Goal: Transaction & Acquisition: Purchase product/service

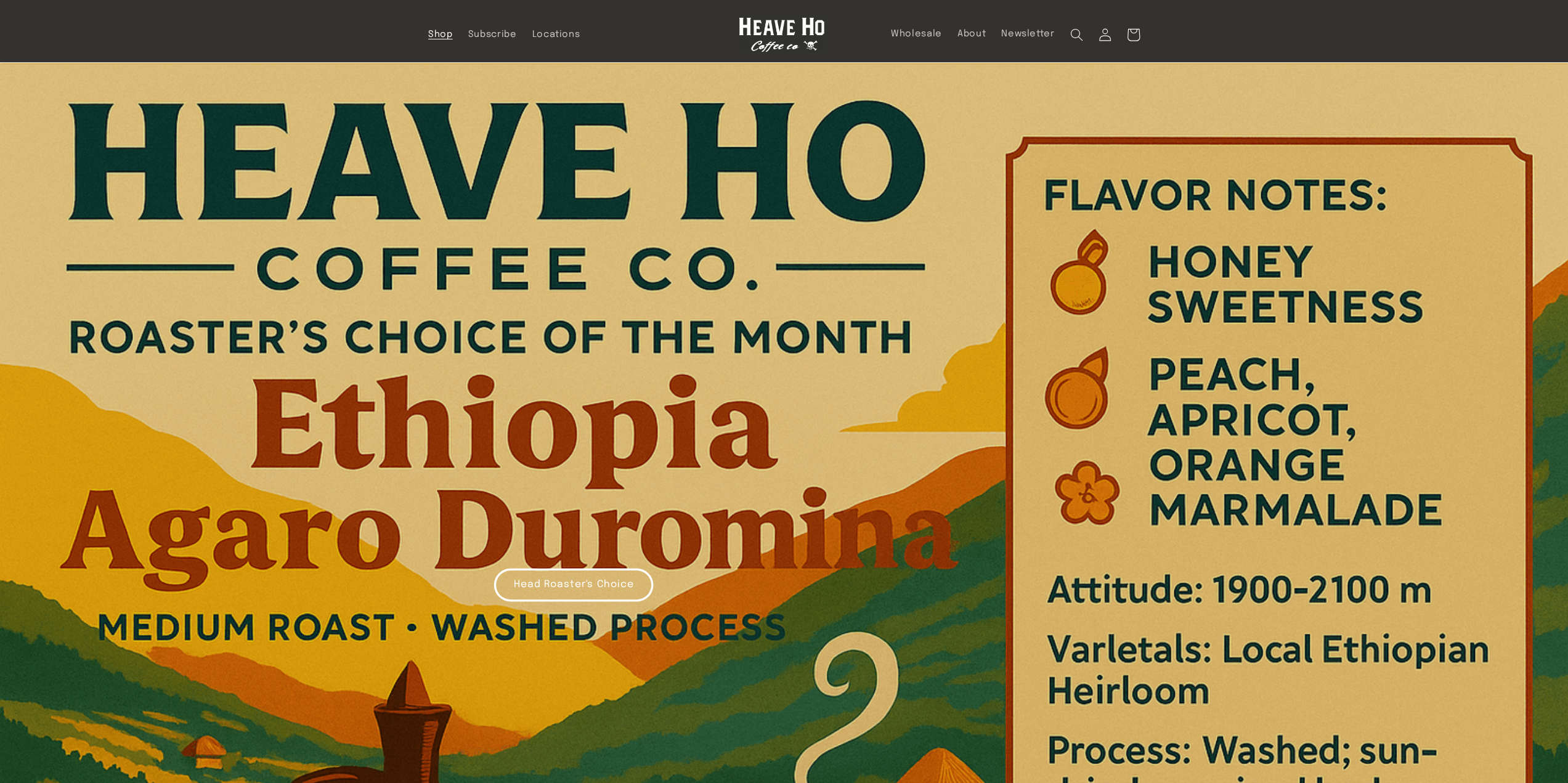
click at [445, 36] on span "Shop" at bounding box center [440, 35] width 25 height 12
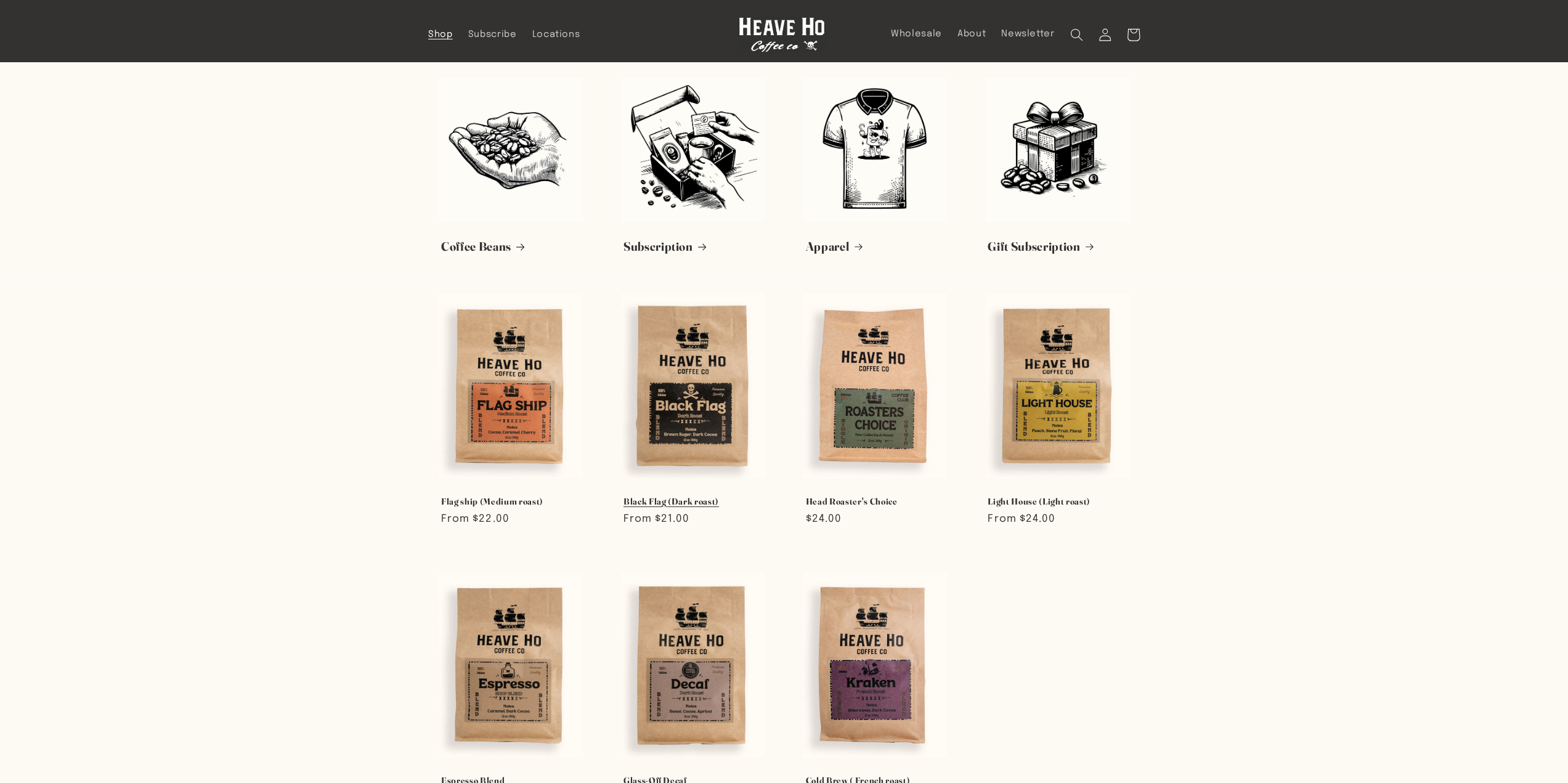
scroll to position [62, 0]
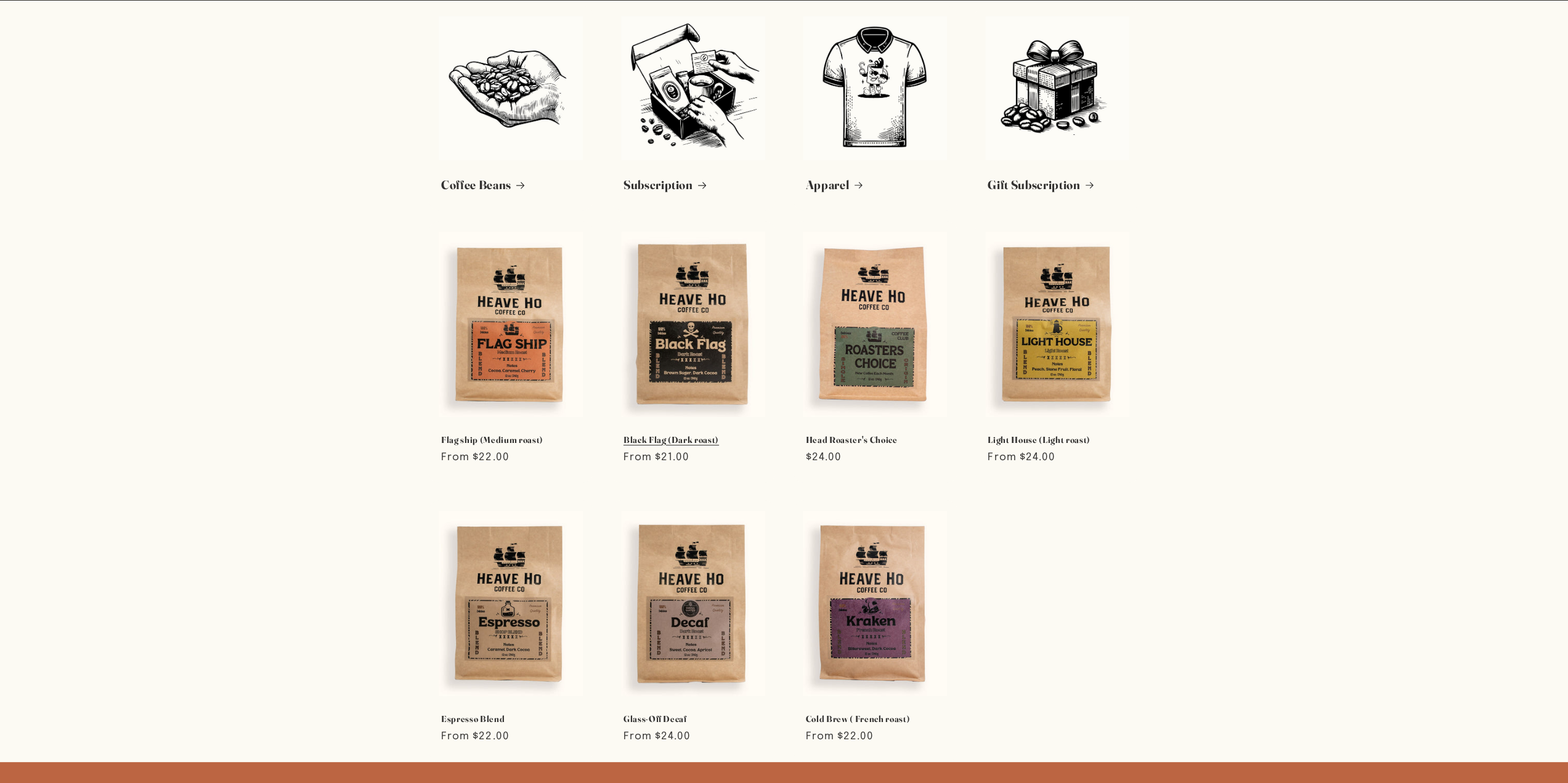
click at [675, 434] on link "Black Flag (Dark roast)" at bounding box center [693, 440] width 139 height 11
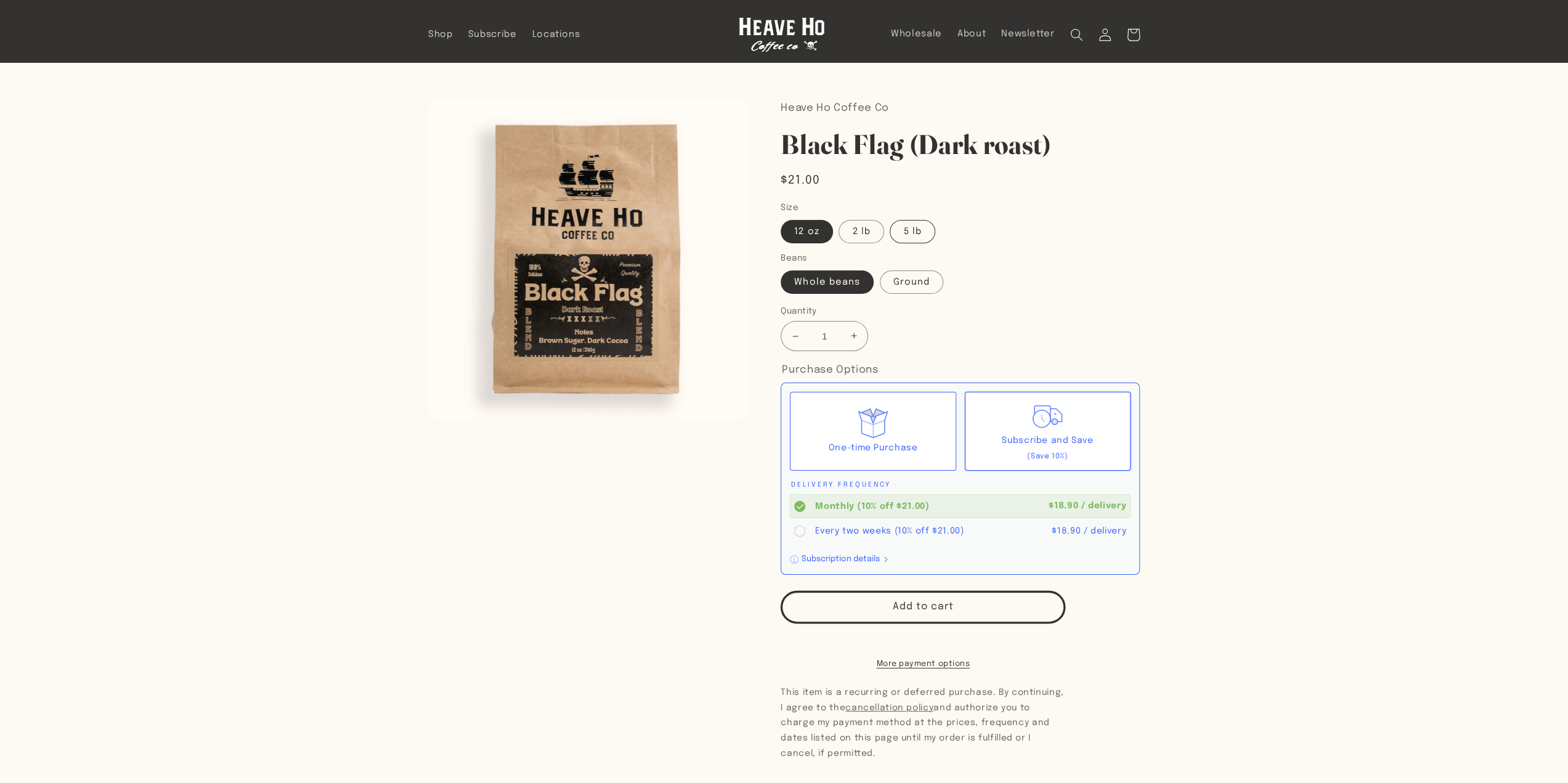
click at [913, 226] on label "5 lb" at bounding box center [912, 232] width 45 height 24
click at [891, 218] on input "5 lb" at bounding box center [890, 218] width 1 height 1
radio input "true"
click at [1191, 281] on section "Skip to product information Open media 1 in modal 1 / of 1 Heave Ho Coffee Co B…" at bounding box center [784, 515] width 1568 height 905
click at [889, 605] on button "Add to cart" at bounding box center [923, 607] width 285 height 33
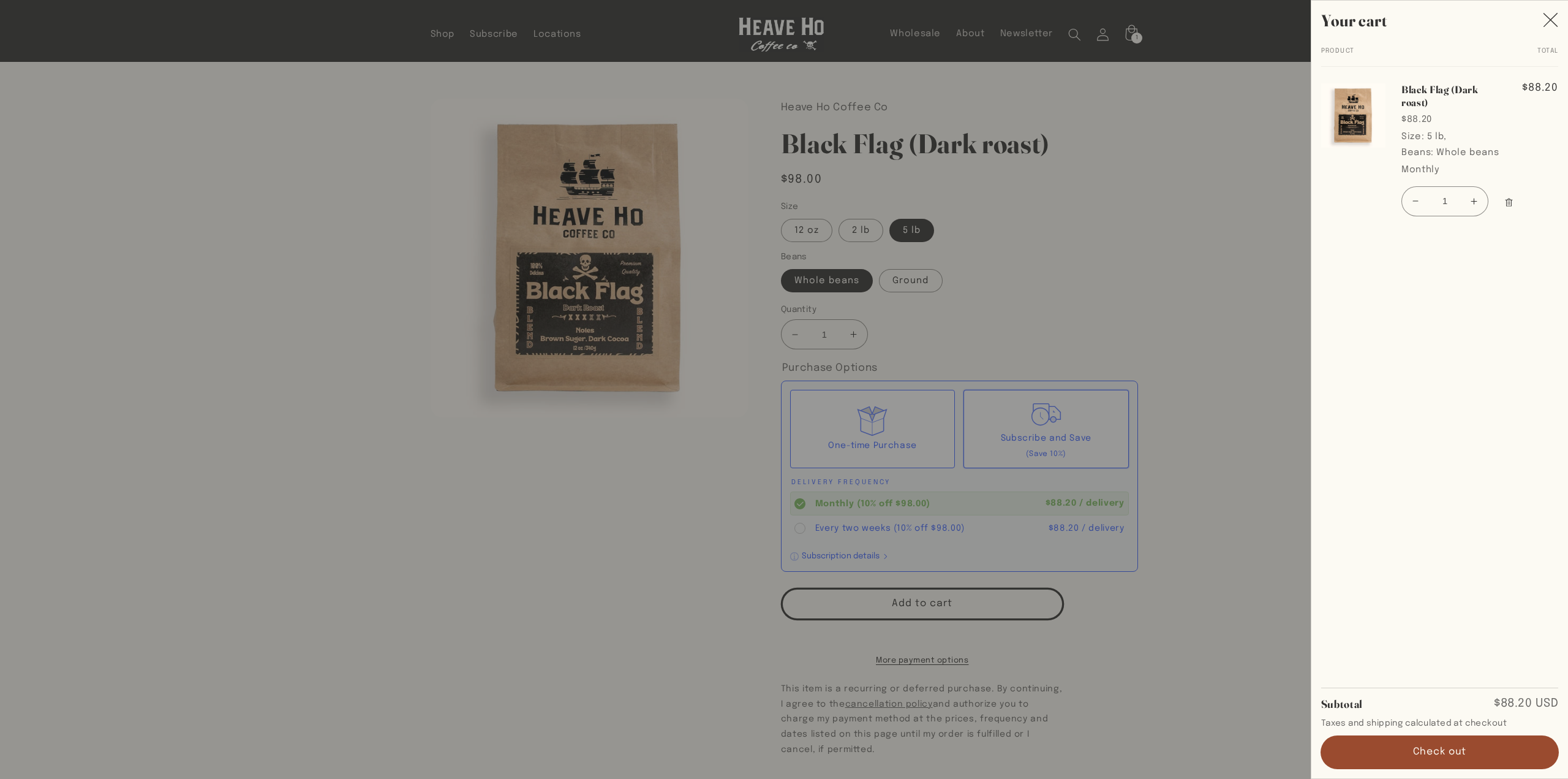
click at [1423, 756] on button "Check out" at bounding box center [1440, 752] width 237 height 33
click at [1550, 14] on icon "Close" at bounding box center [1551, 20] width 15 height 15
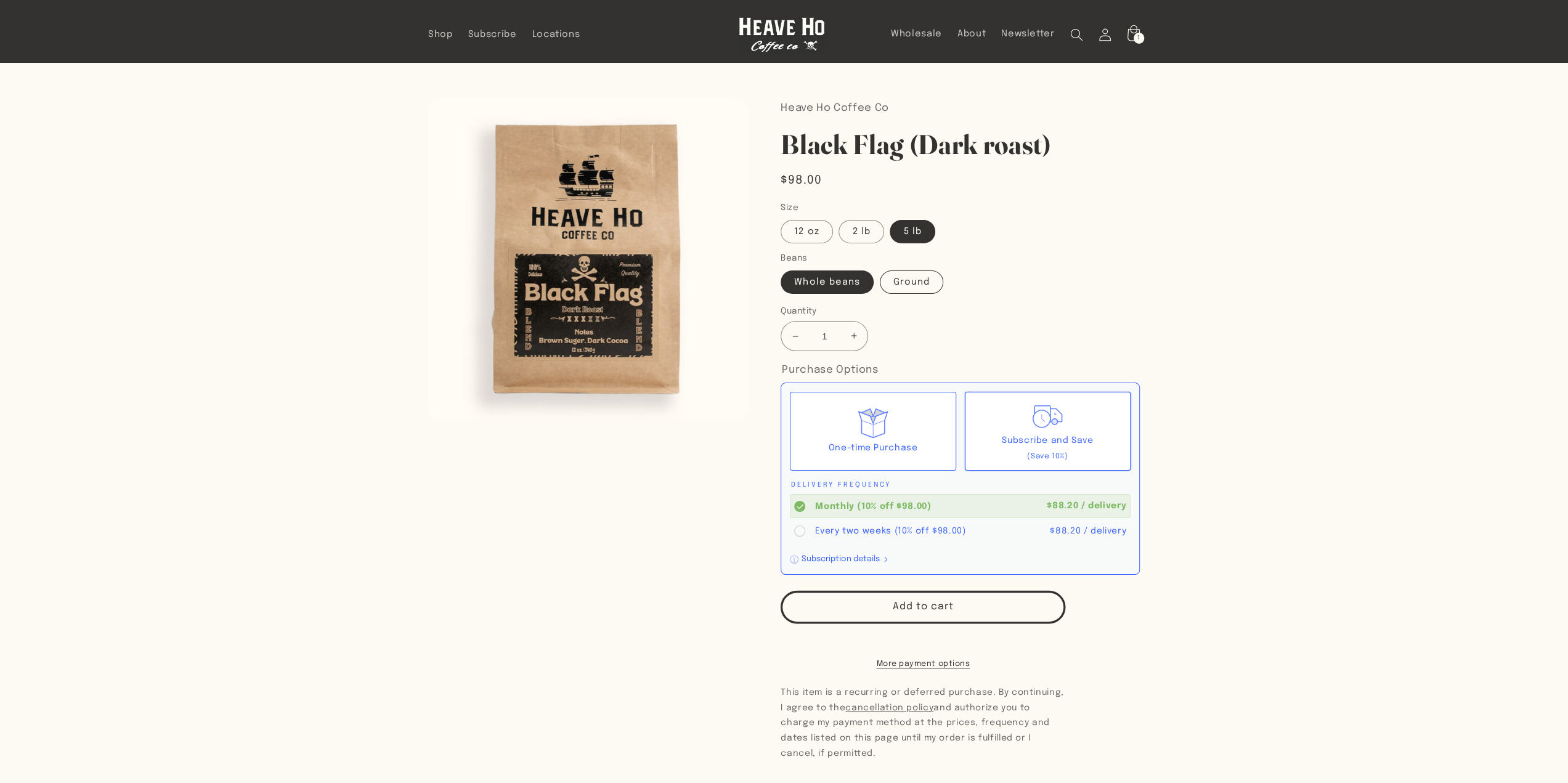
click at [918, 282] on label "Ground" at bounding box center [911, 282] width 64 height 24
click at [880, 268] on input "Ground" at bounding box center [880, 268] width 1 height 1
radio input "true"
click at [864, 226] on label "2 lb" at bounding box center [860, 232] width 45 height 24
click at [839, 218] on input "2 lb" at bounding box center [839, 218] width 1 height 1
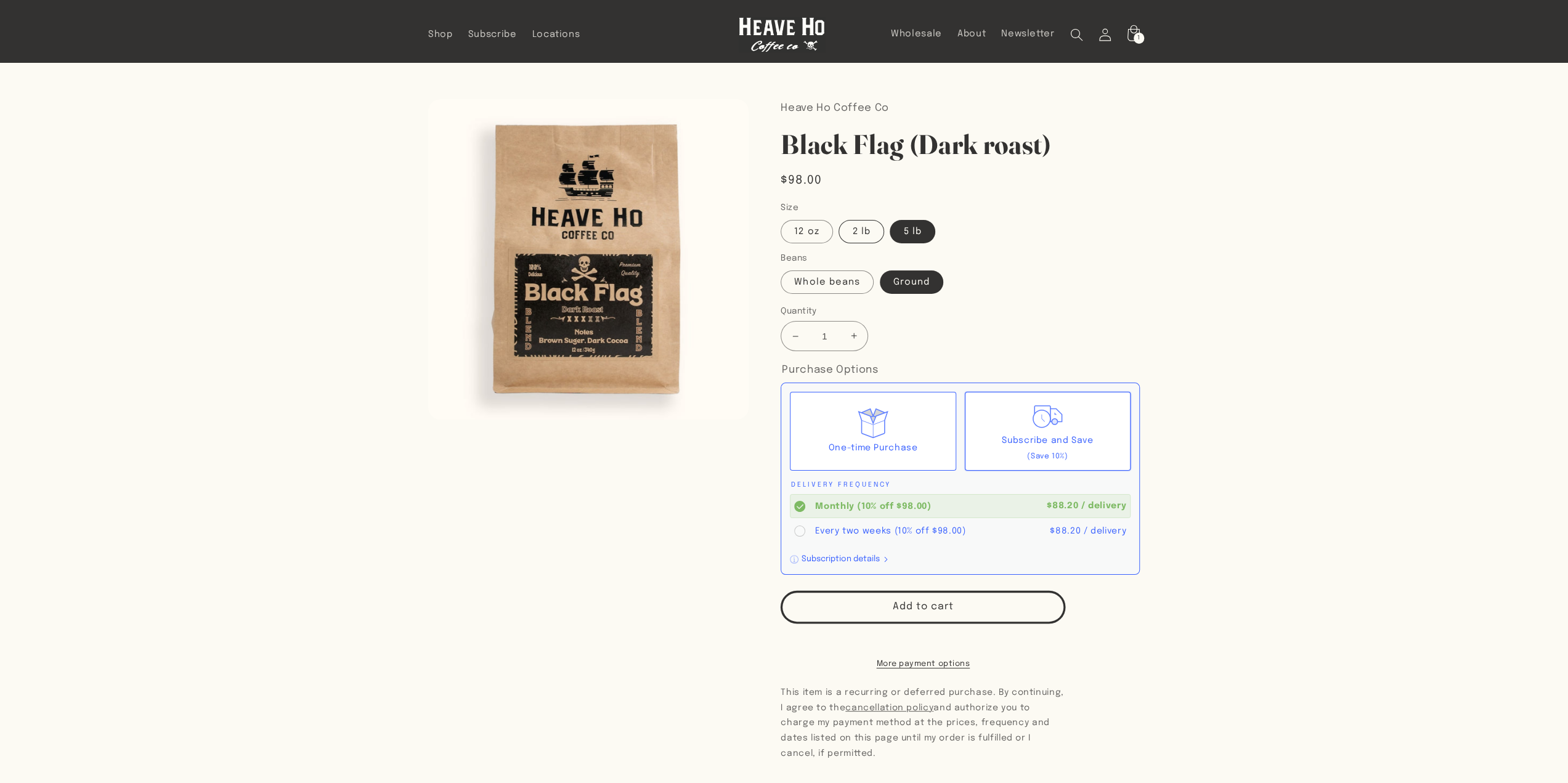
radio input "true"
click at [906, 225] on label "5 lb" at bounding box center [912, 232] width 45 height 24
click at [891, 218] on input "5 lb" at bounding box center [890, 218] width 1 height 1
radio input "true"
click at [431, 38] on span "Shop" at bounding box center [440, 35] width 25 height 12
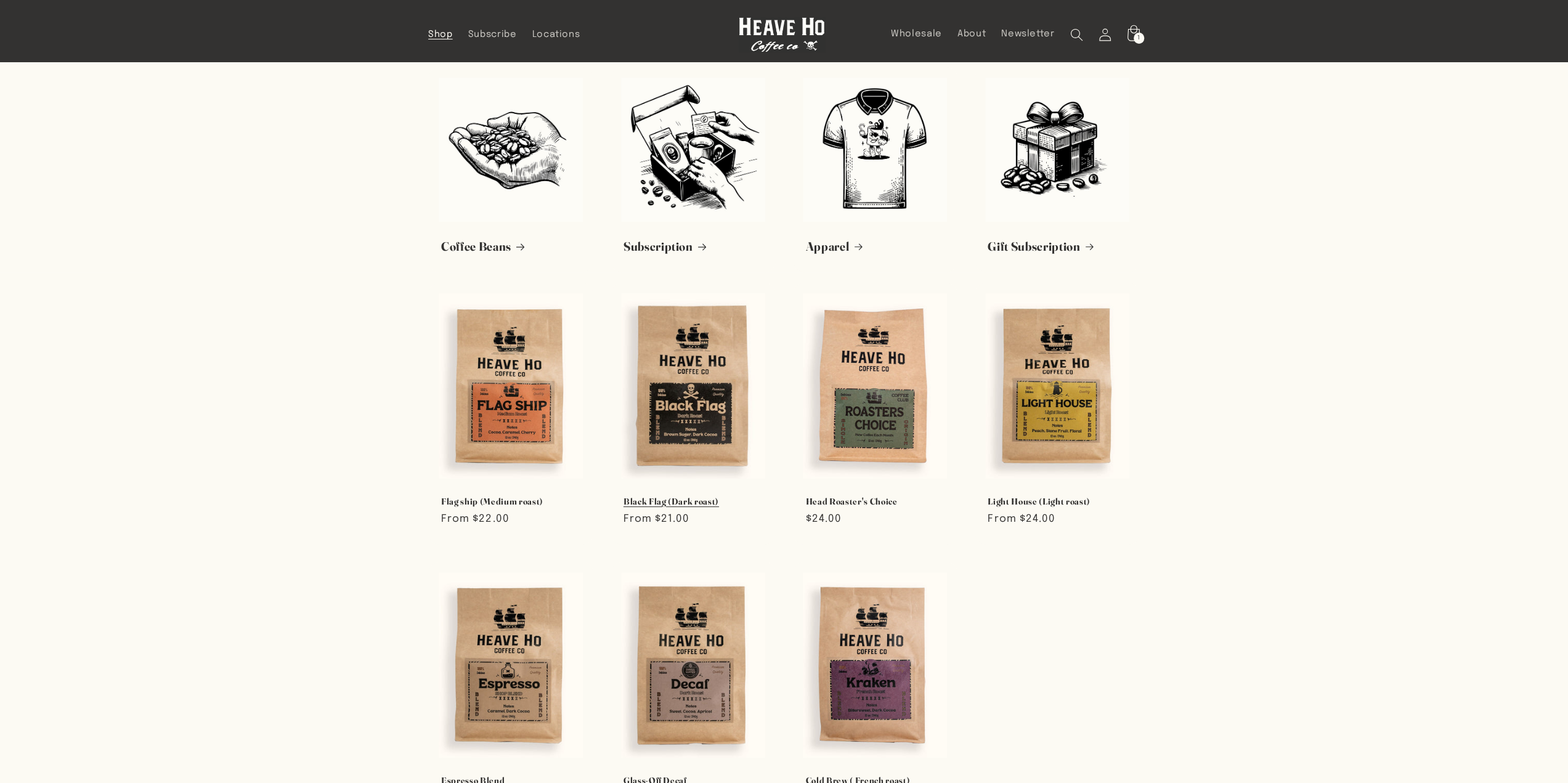
click at [701, 496] on link "Black Flag (Dark roast)" at bounding box center [693, 502] width 139 height 11
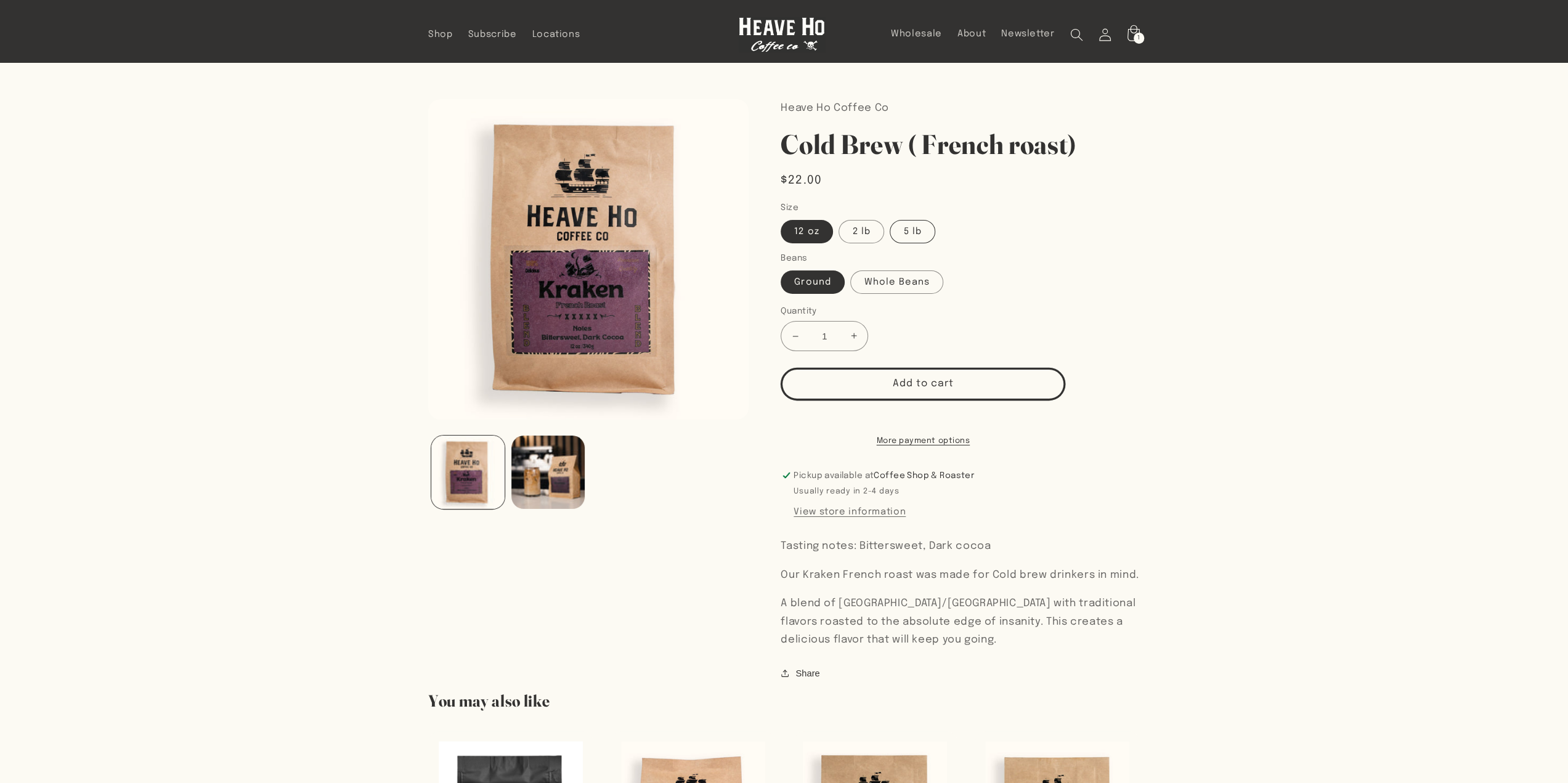
click at [910, 232] on label "5 lb" at bounding box center [912, 232] width 45 height 24
click at [891, 218] on input "5 lb" at bounding box center [890, 218] width 1 height 1
radio input "true"
click at [898, 284] on label "Whole Beans" at bounding box center [896, 282] width 93 height 24
click at [851, 268] on input "Whole Beans" at bounding box center [850, 268] width 1 height 1
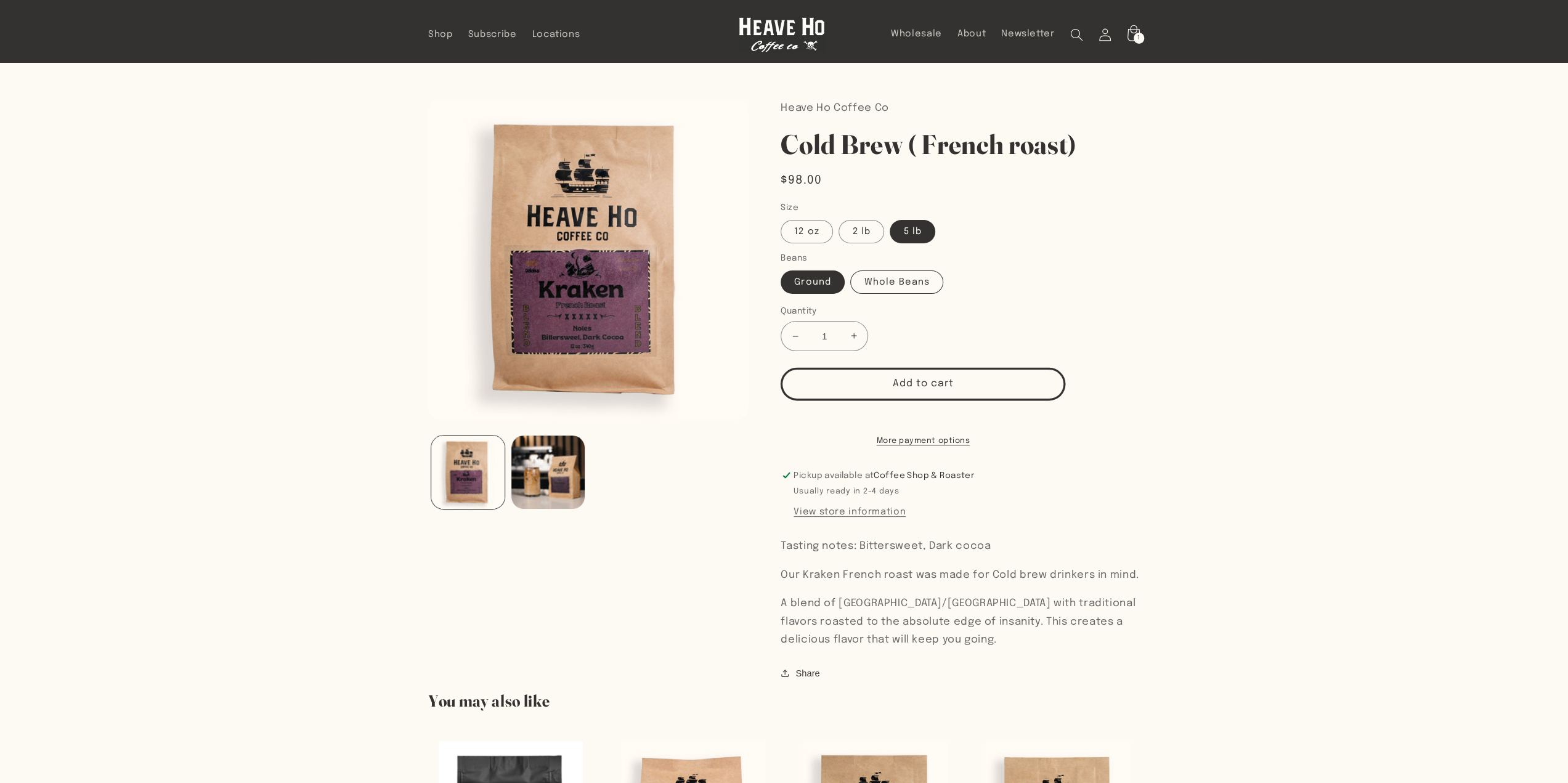
radio input "true"
click at [557, 480] on button "Load image 2 in gallery view" at bounding box center [548, 472] width 74 height 74
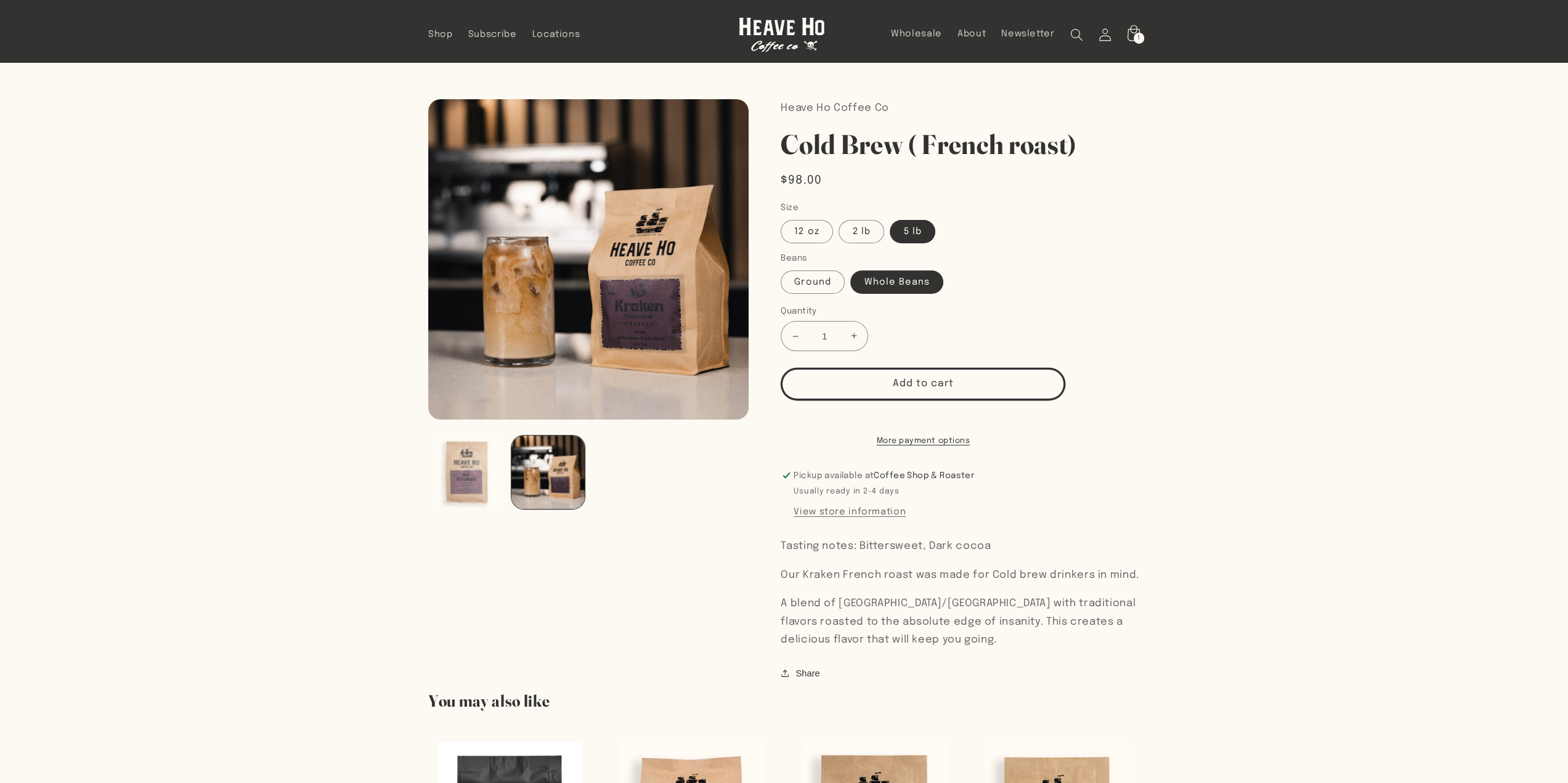
click at [476, 487] on button "Load image 1 in gallery view" at bounding box center [468, 472] width 74 height 74
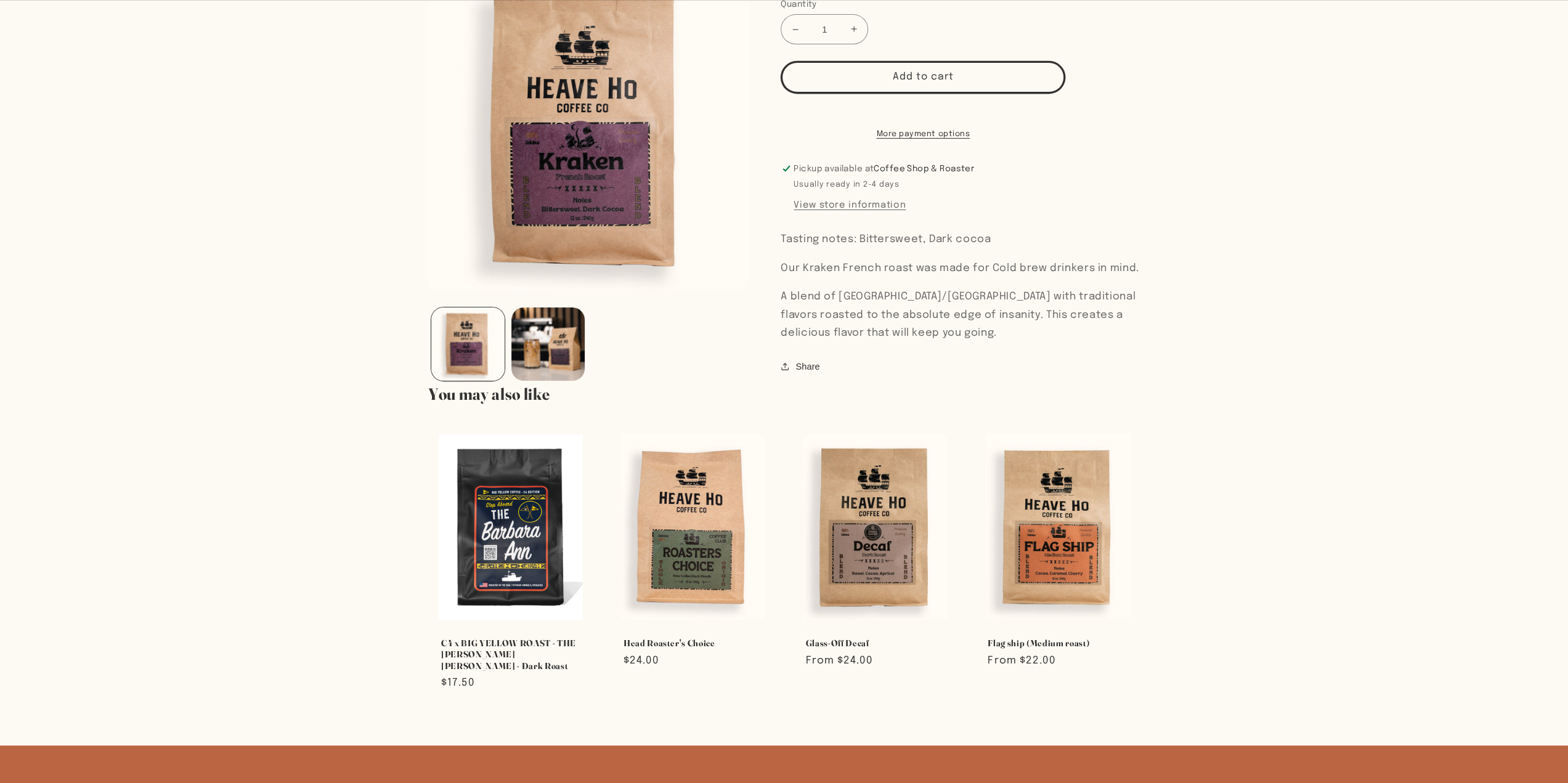
scroll to position [308, 0]
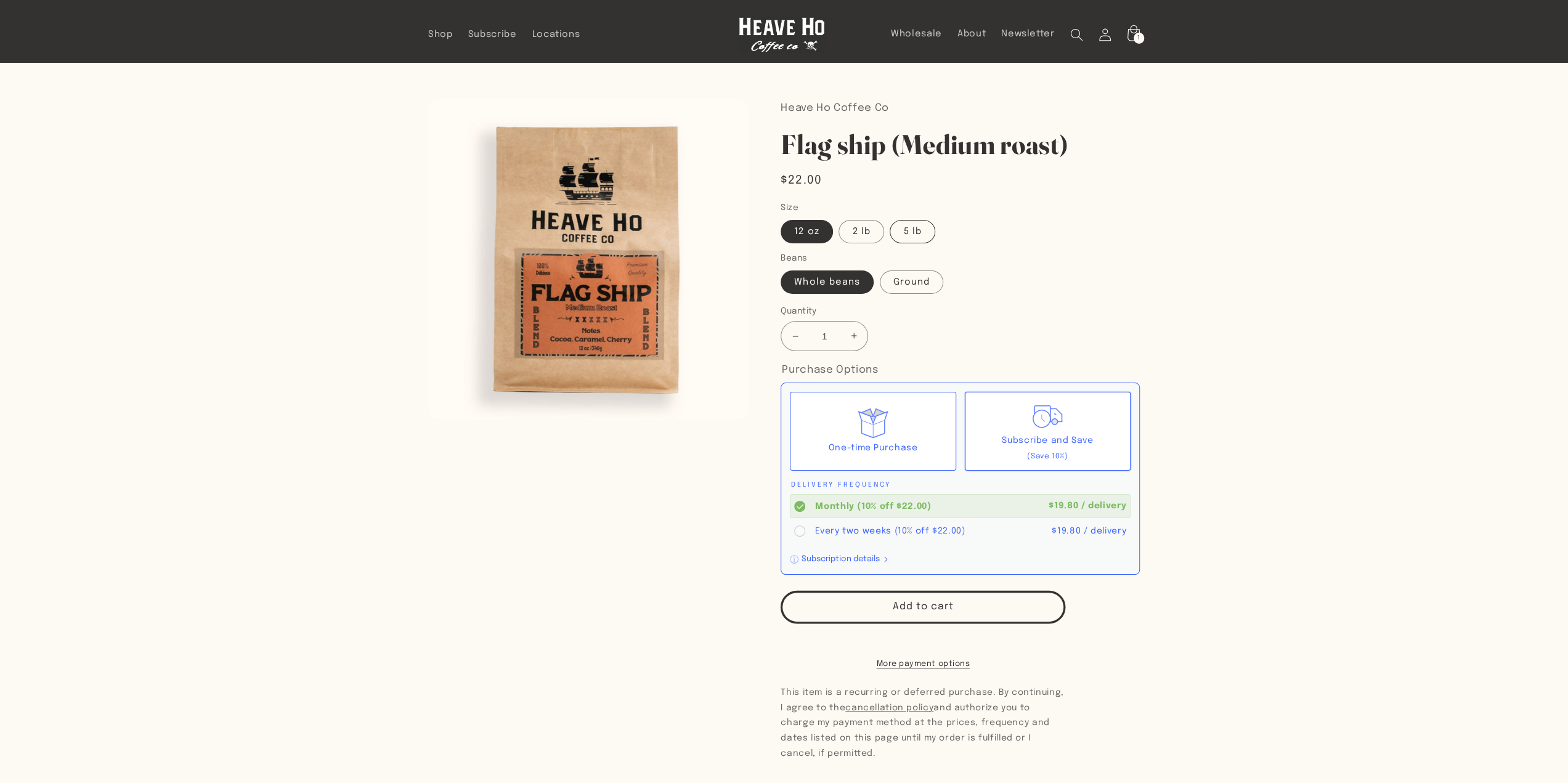
click at [911, 236] on label "5 lb" at bounding box center [912, 232] width 45 height 24
click at [891, 218] on input "5 lb" at bounding box center [890, 218] width 1 height 1
radio input "true"
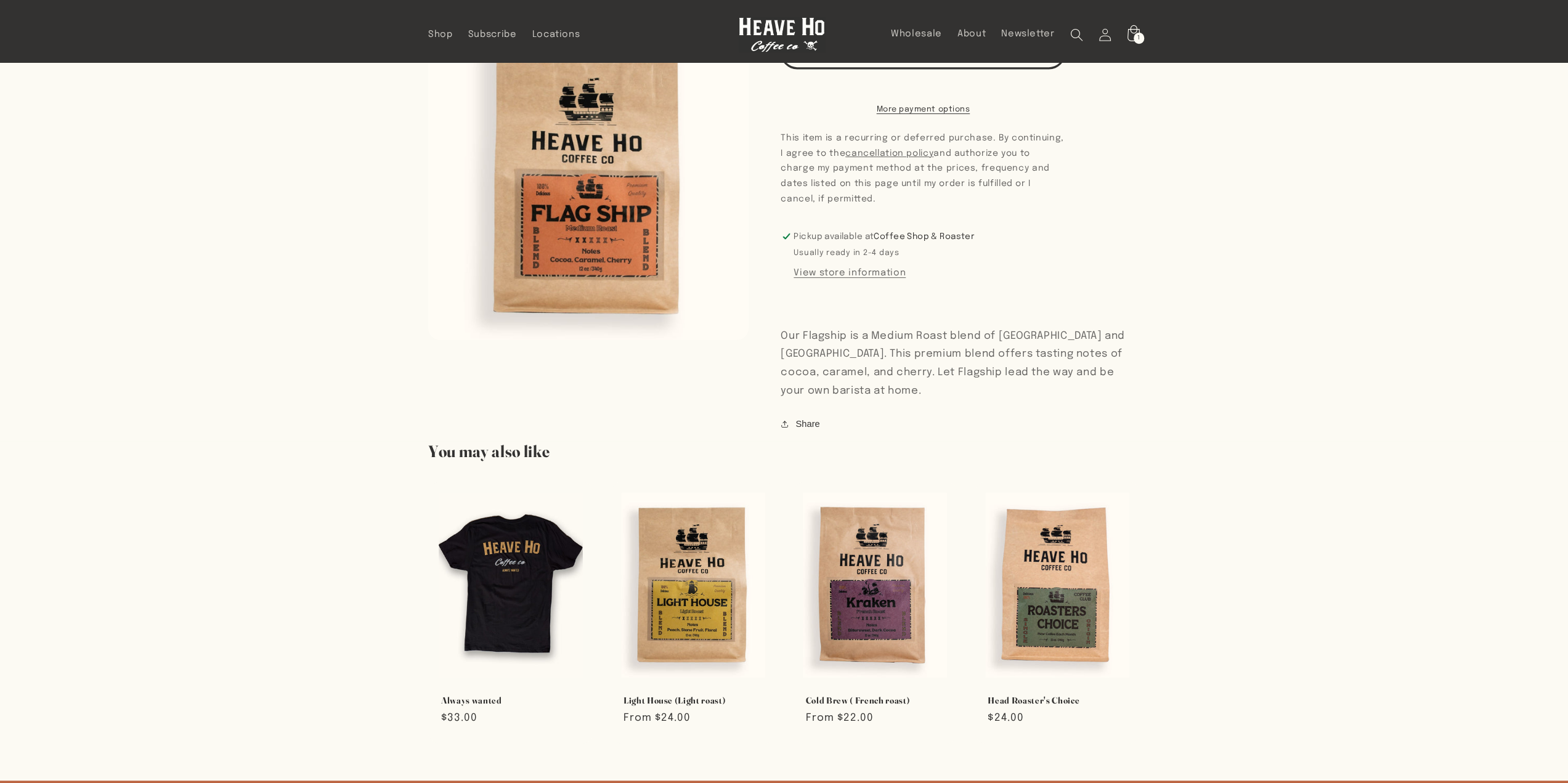
scroll to position [123, 0]
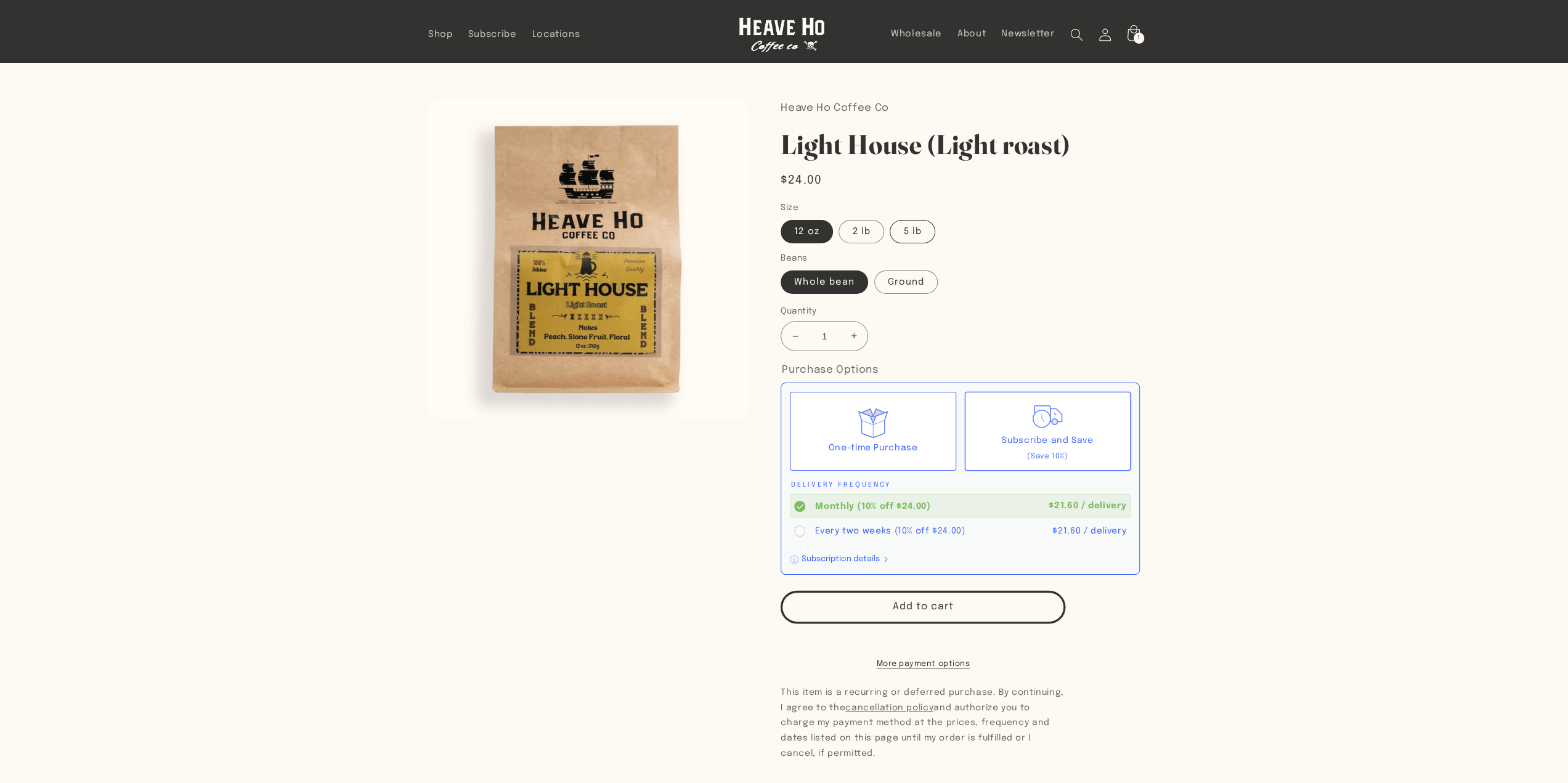
click at [909, 228] on label "5 lb" at bounding box center [912, 232] width 45 height 24
click at [891, 218] on input "5 lb" at bounding box center [890, 218] width 1 height 1
radio input "true"
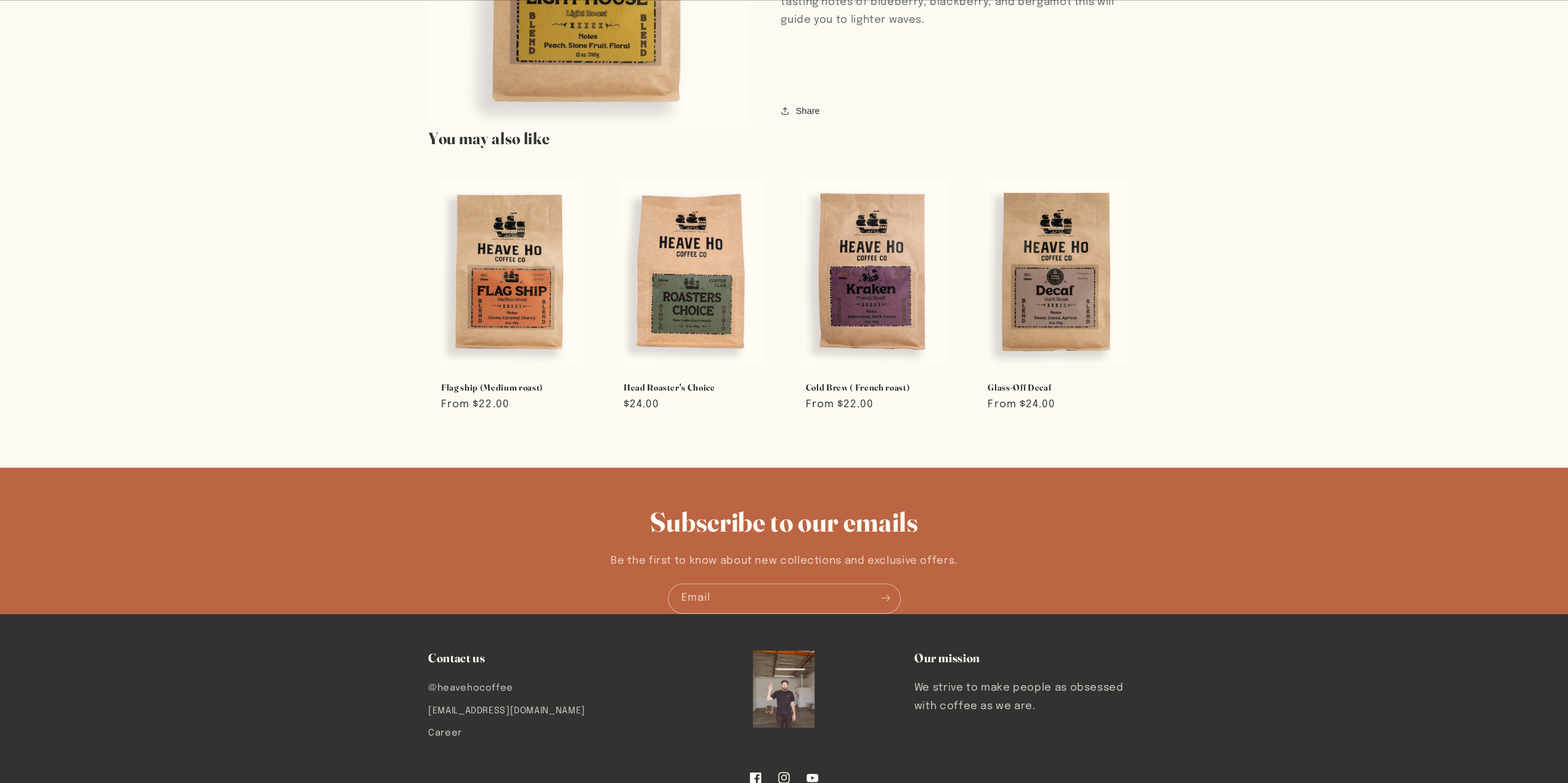
scroll to position [1087, 0]
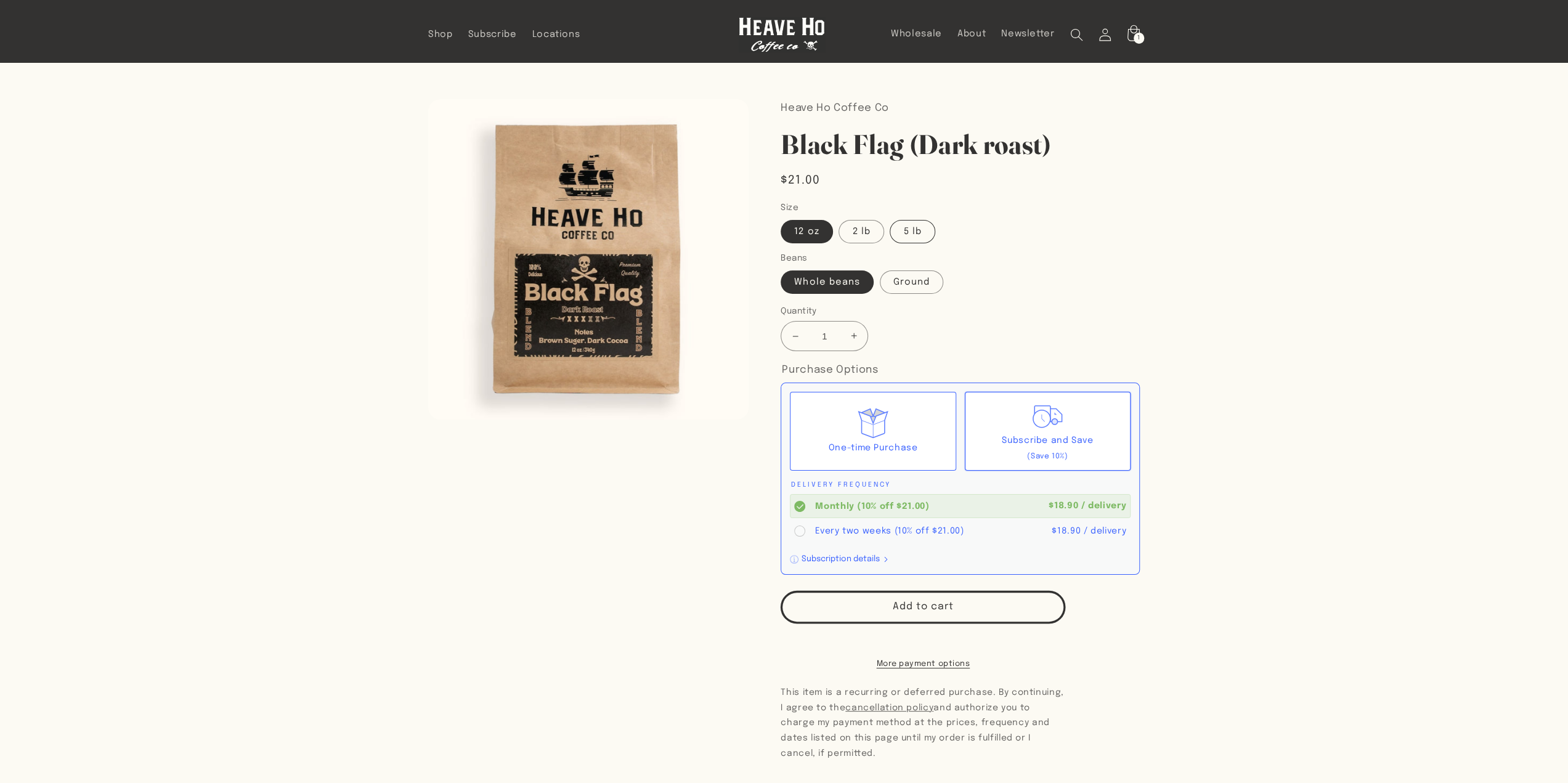
click at [918, 229] on label "5 lb" at bounding box center [912, 232] width 45 height 24
click at [891, 218] on input "5 lb" at bounding box center [890, 218] width 1 height 1
radio input "true"
click at [1314, 391] on section "Skip to product information Open media 1 in modal 1 / of 1 Heave Ho Coffee Co B…" at bounding box center [784, 515] width 1568 height 905
click at [428, 419] on button "Open media 1 in modal" at bounding box center [428, 419] width 0 height 0
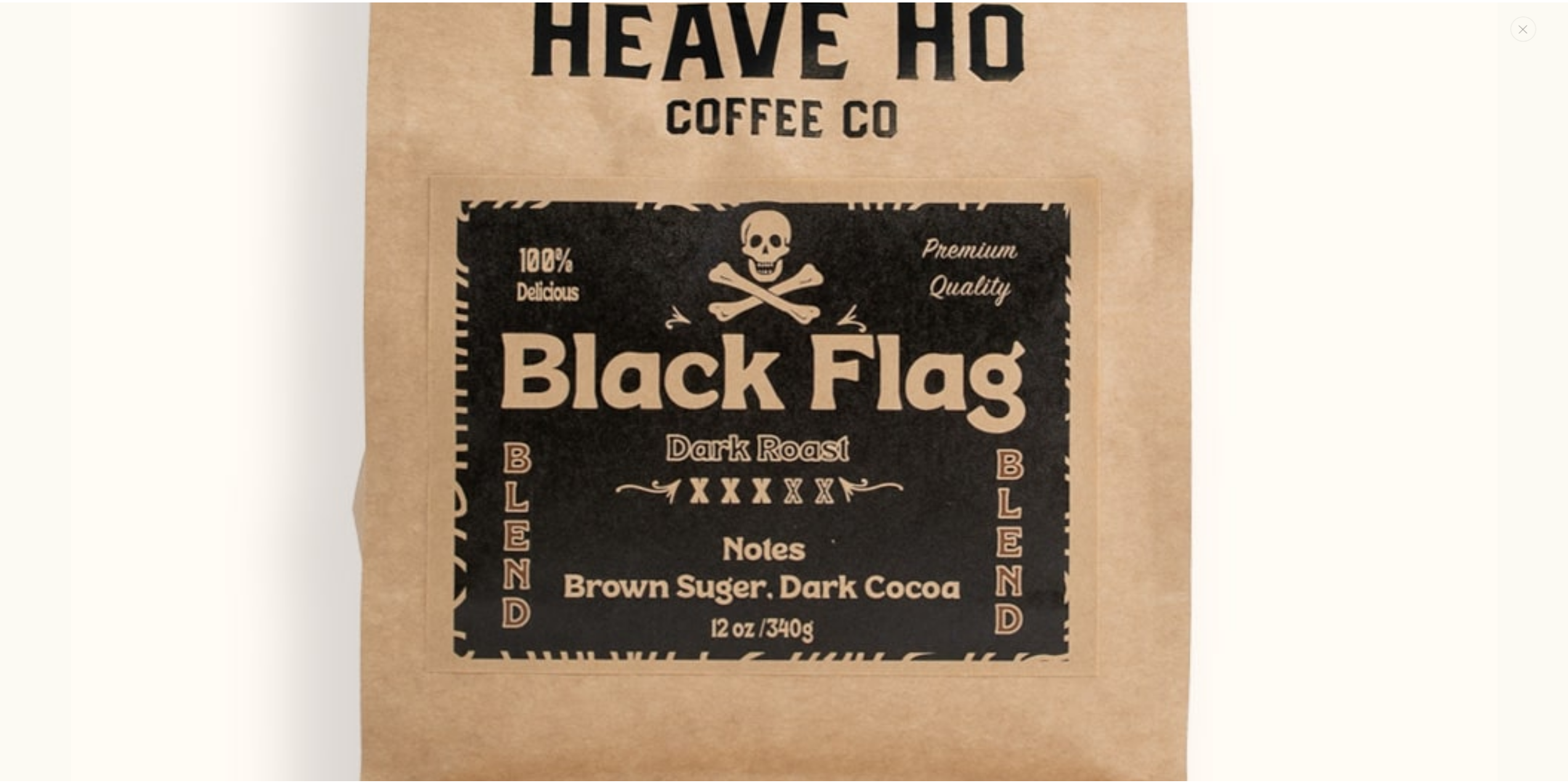
scroll to position [444, 0]
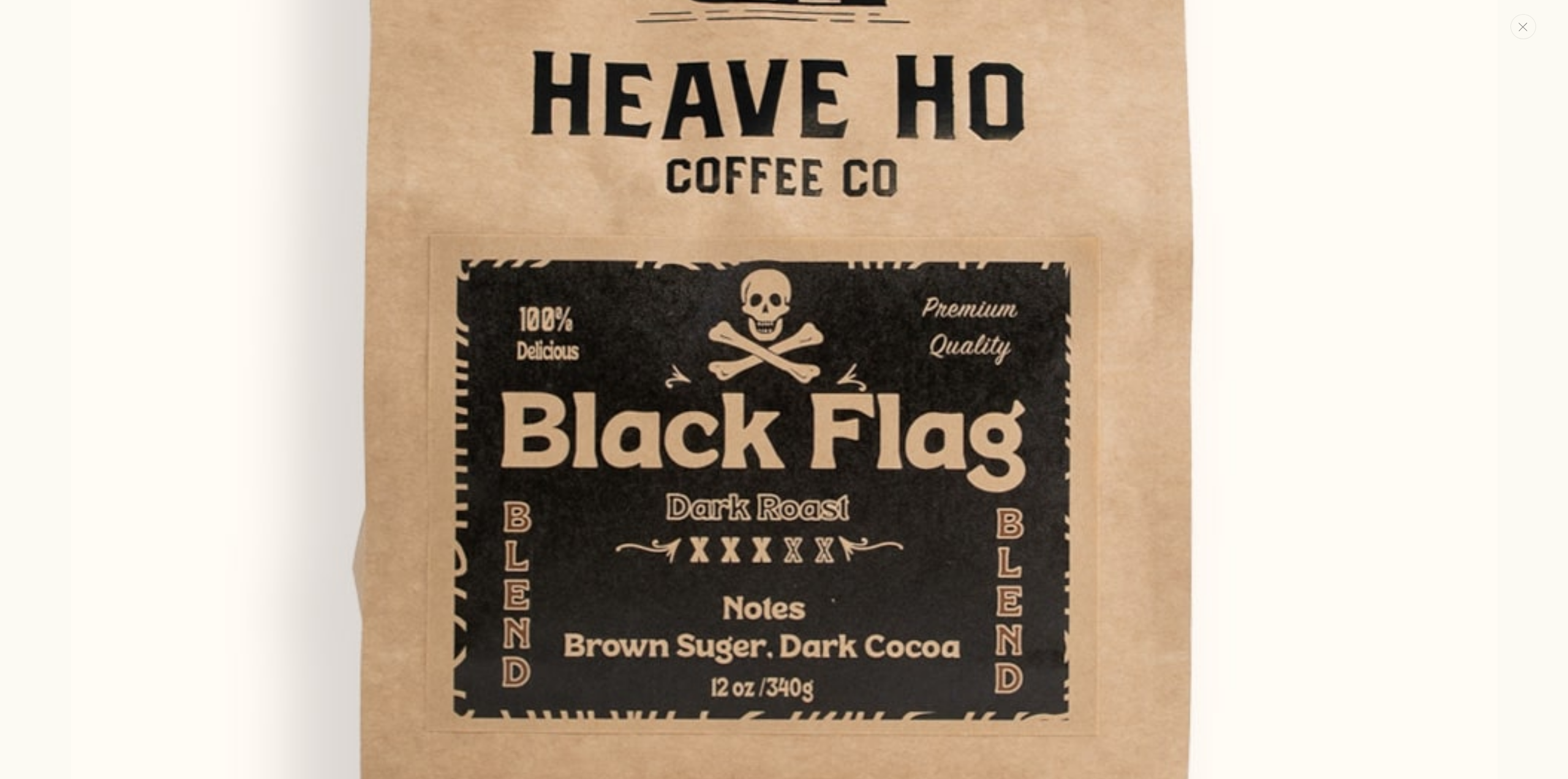
click at [1526, 37] on button "Close" at bounding box center [1524, 26] width 26 height 25
